Goal: Task Accomplishment & Management: Manage account settings

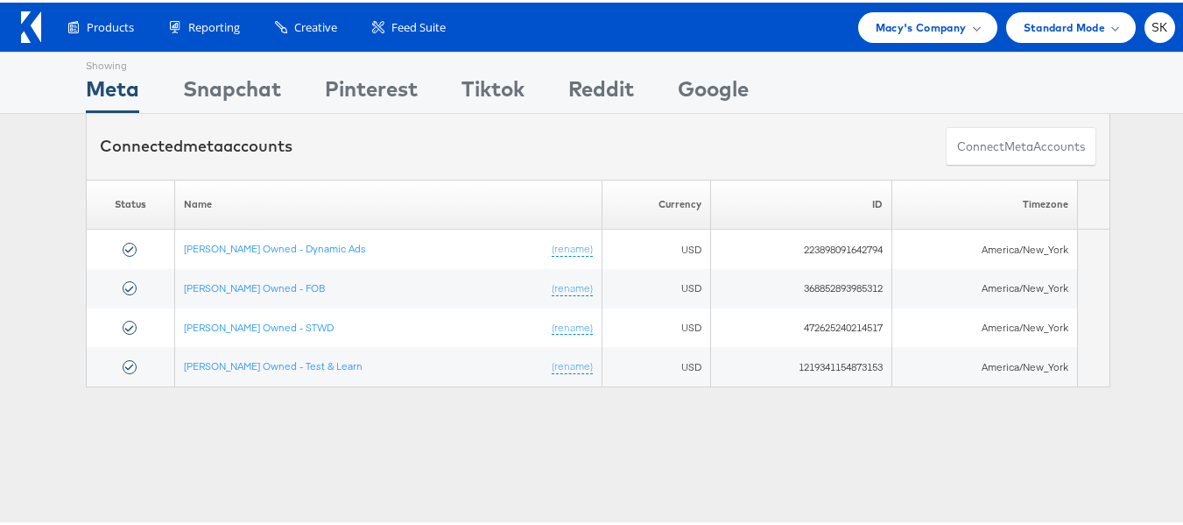
click at [927, 5] on div "Products Product Catalogs Enhance Your Product Catalog, Map Them to Publishers,…" at bounding box center [598, 24] width 1196 height 49
click at [927, 24] on span "Macy's Company" at bounding box center [921, 25] width 91 height 18
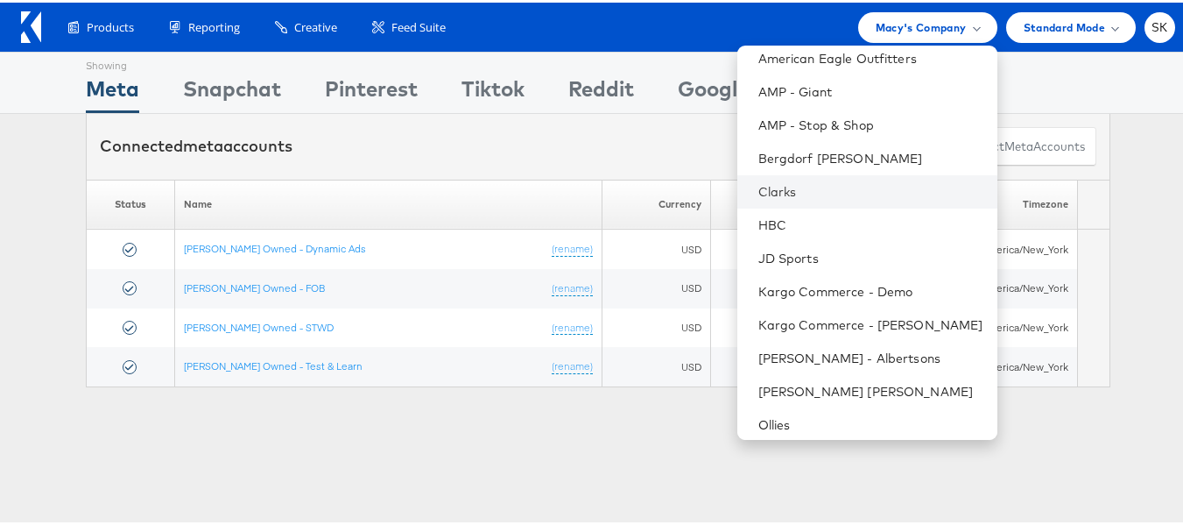
scroll to position [250, 0]
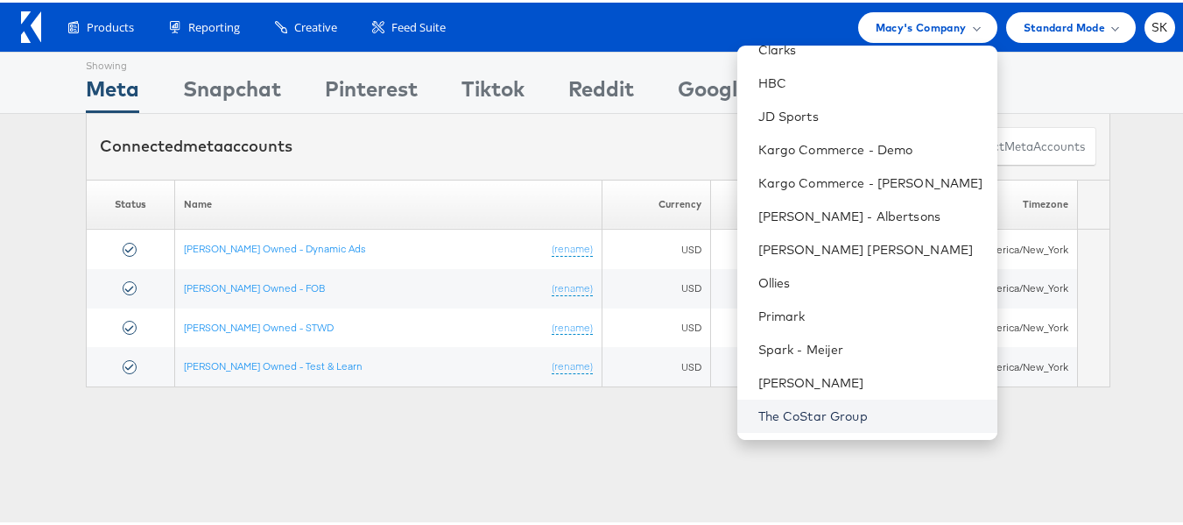
click at [795, 416] on link "The CoStar Group" at bounding box center [870, 414] width 225 height 18
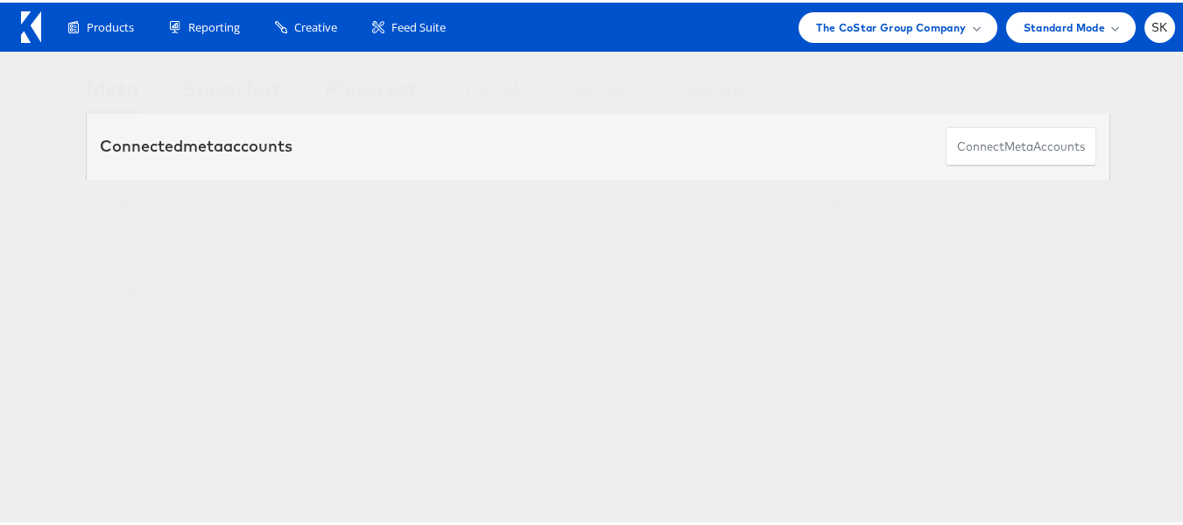
click at [264, 254] on td "Apartments.com Retargeting (rename)" at bounding box center [359, 246] width 359 height 39
click at [264, 245] on link "[DOMAIN_NAME] Retargeting" at bounding box center [254, 245] width 133 height 13
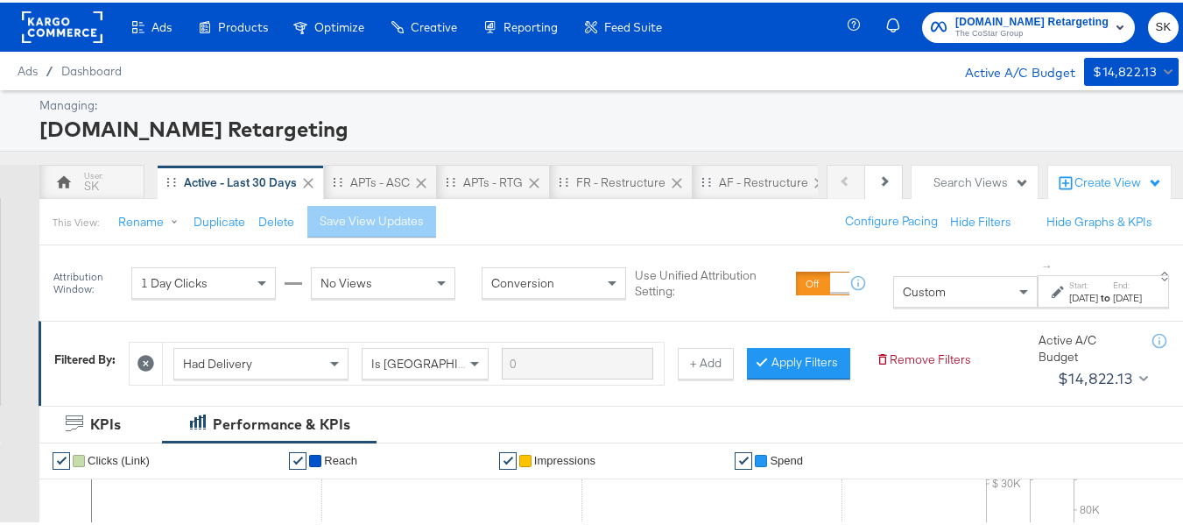
click at [53, 31] on rect at bounding box center [62, 25] width 81 height 32
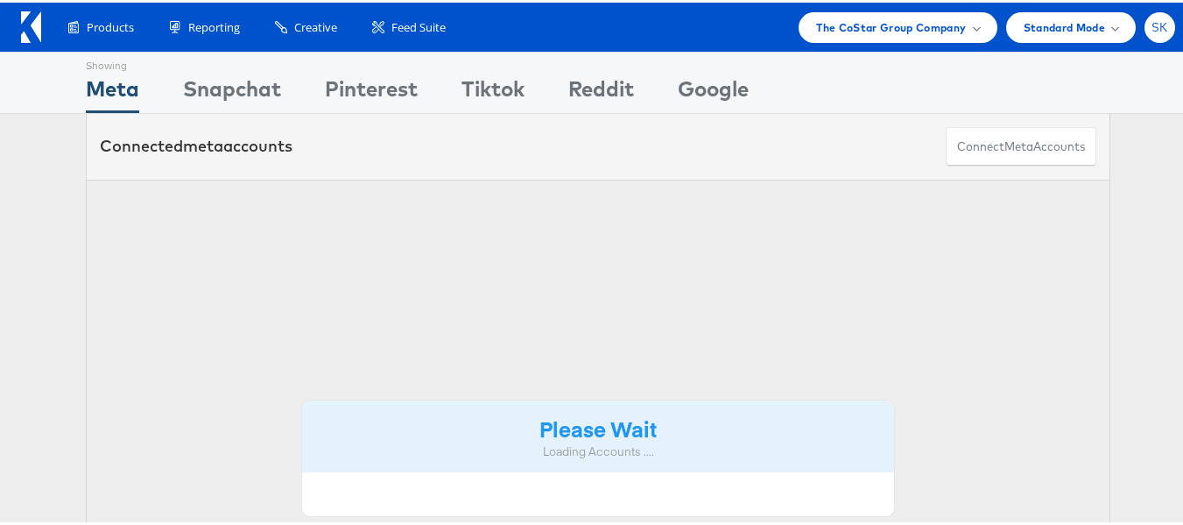
click at [1152, 19] on span "SK" at bounding box center [1160, 24] width 17 height 11
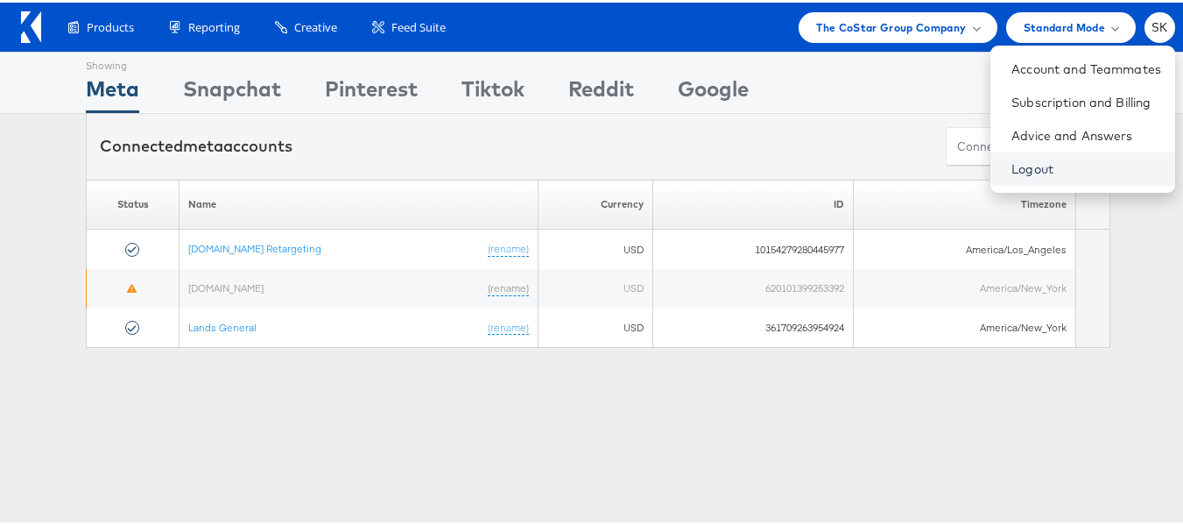
click at [1011, 163] on link "Logout" at bounding box center [1086, 167] width 150 height 18
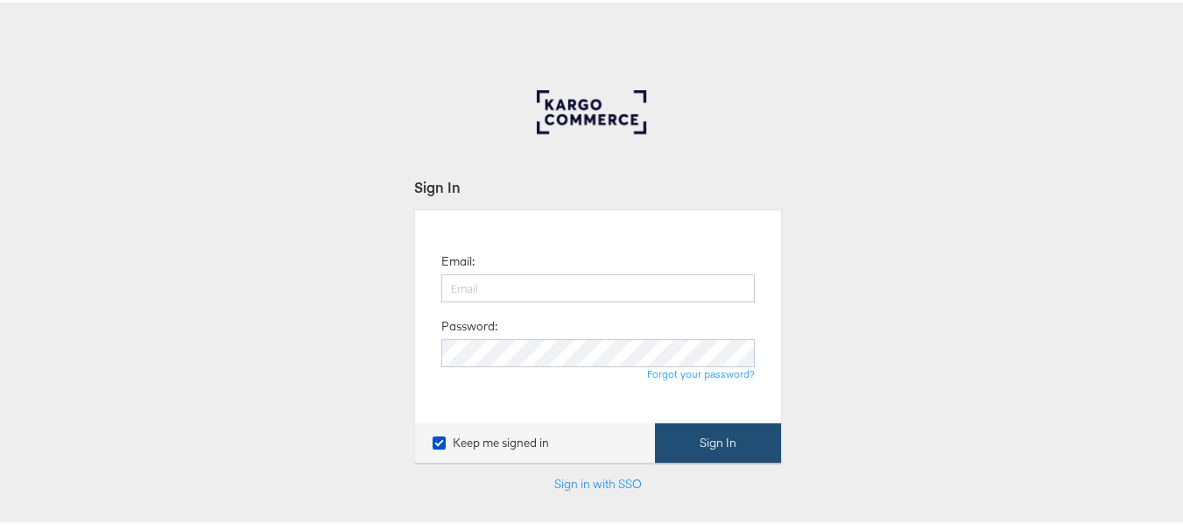
type input "[PERSON_NAME][EMAIL_ADDRESS][DOMAIN_NAME]"
click at [761, 447] on button "Sign In" at bounding box center [718, 439] width 126 height 39
